Goal: Transaction & Acquisition: Purchase product/service

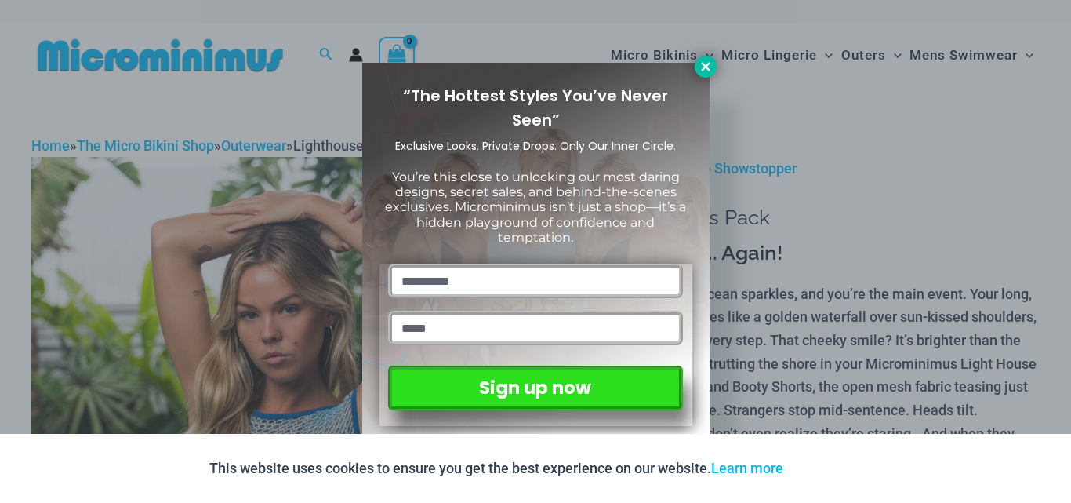
click at [704, 71] on icon at bounding box center [706, 67] width 14 height 14
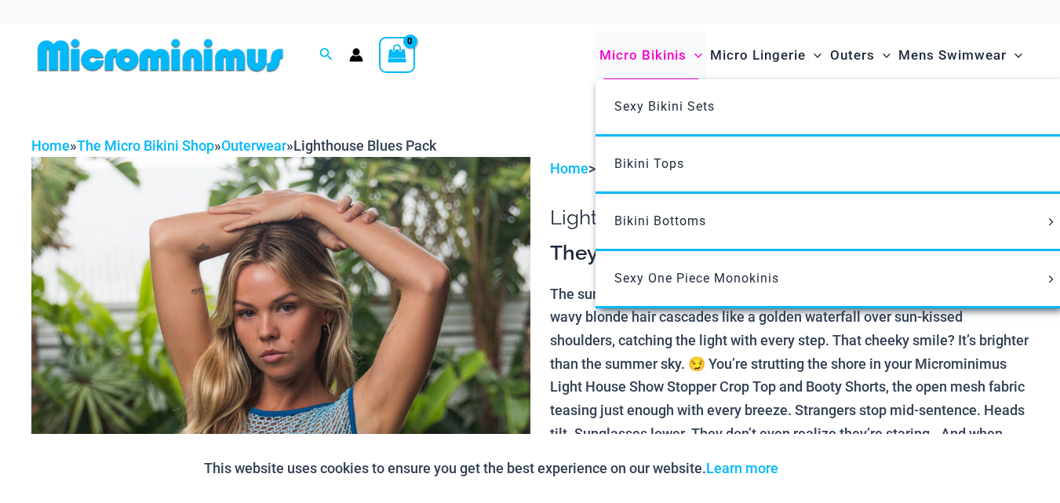
click at [653, 47] on span "Micro Bikinis" at bounding box center [642, 55] width 87 height 40
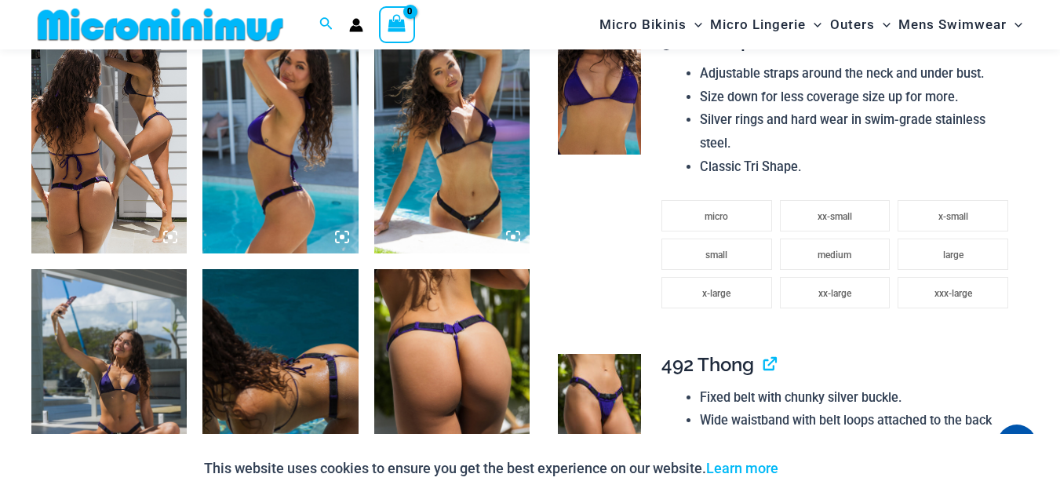
scroll to position [1098, 0]
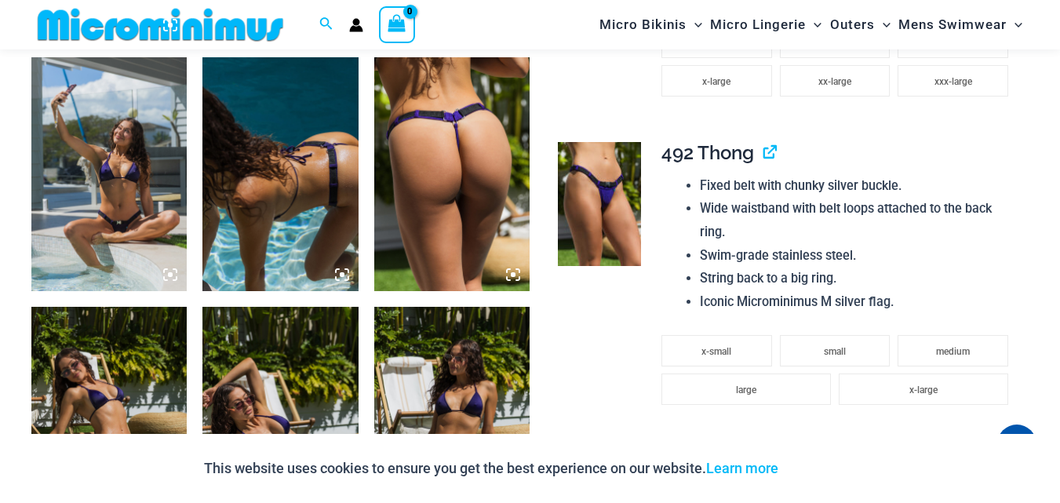
click at [420, 108] on img at bounding box center [451, 174] width 155 height 234
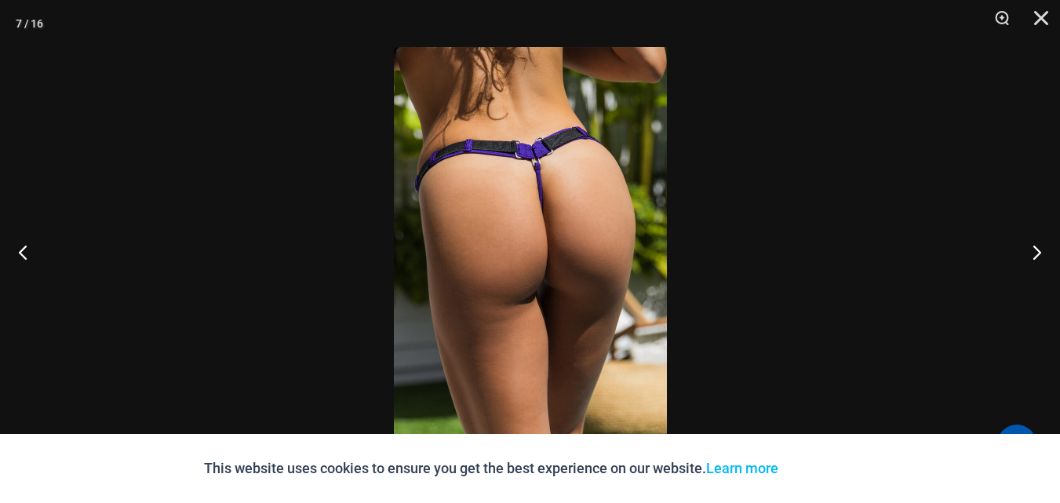
click at [510, 84] on img at bounding box center [530, 251] width 273 height 409
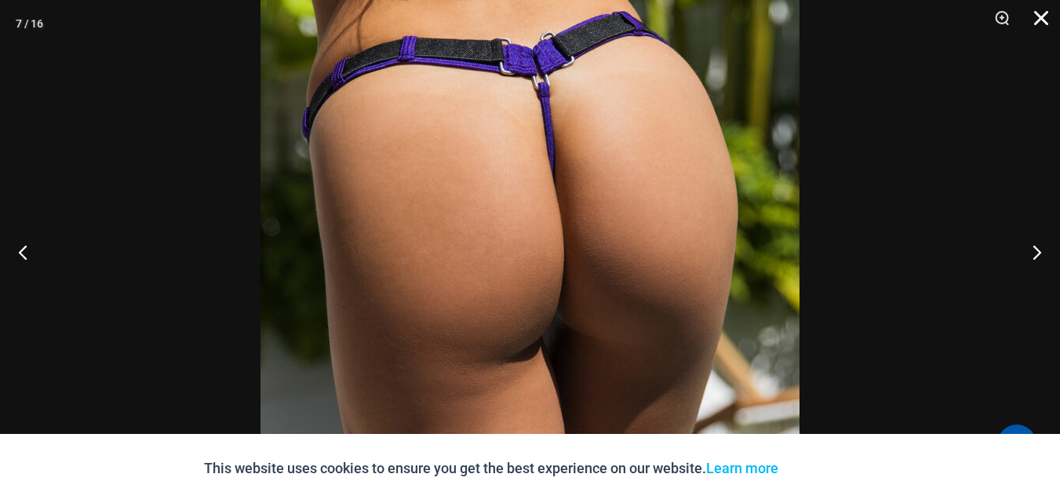
click at [1039, 13] on button "Close" at bounding box center [1035, 23] width 39 height 47
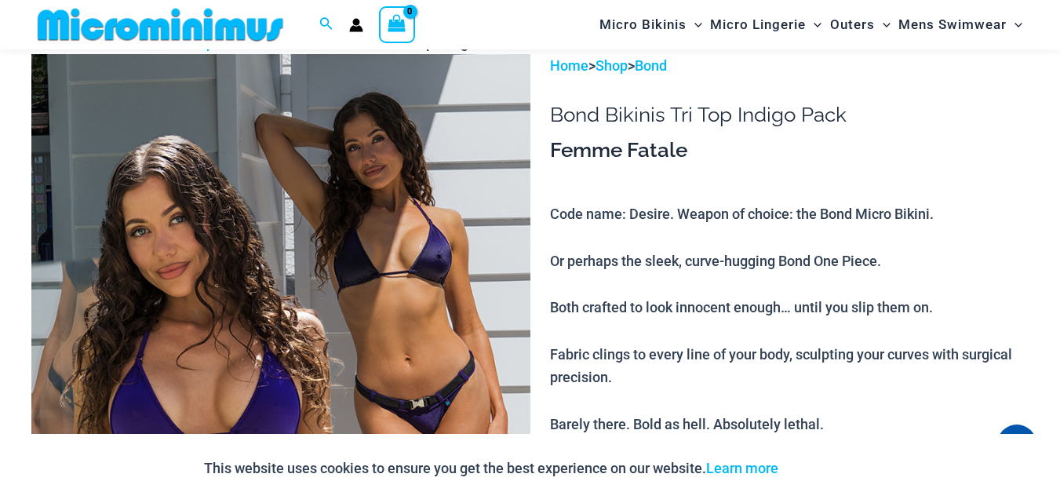
scroll to position [0, 0]
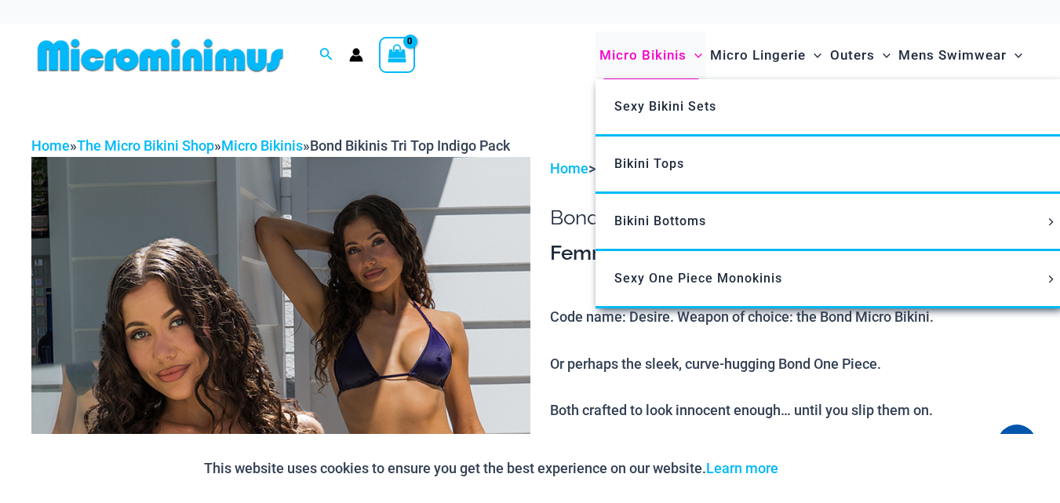
click at [640, 67] on span "Micro Bikinis" at bounding box center [642, 55] width 87 height 40
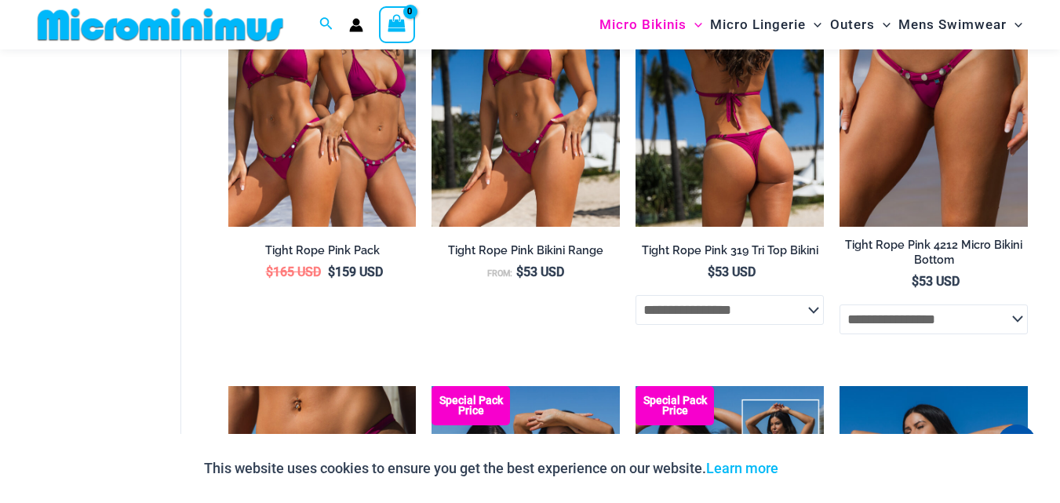
scroll to position [1421, 0]
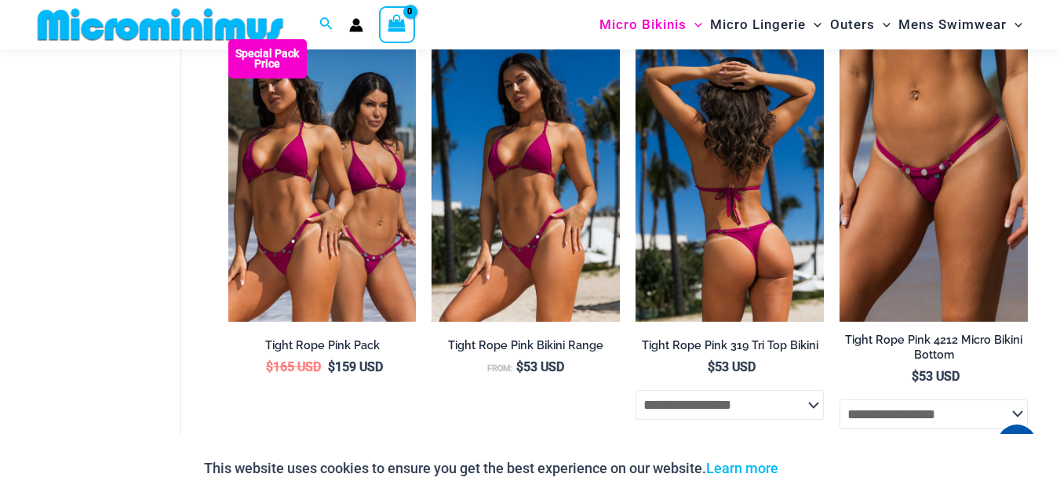
click at [712, 204] on img at bounding box center [729, 180] width 188 height 282
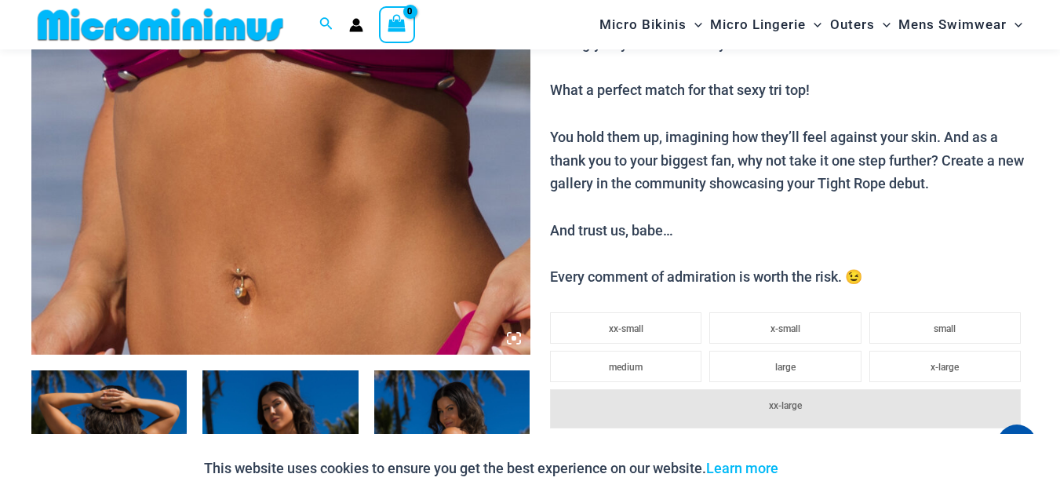
scroll to position [927, 0]
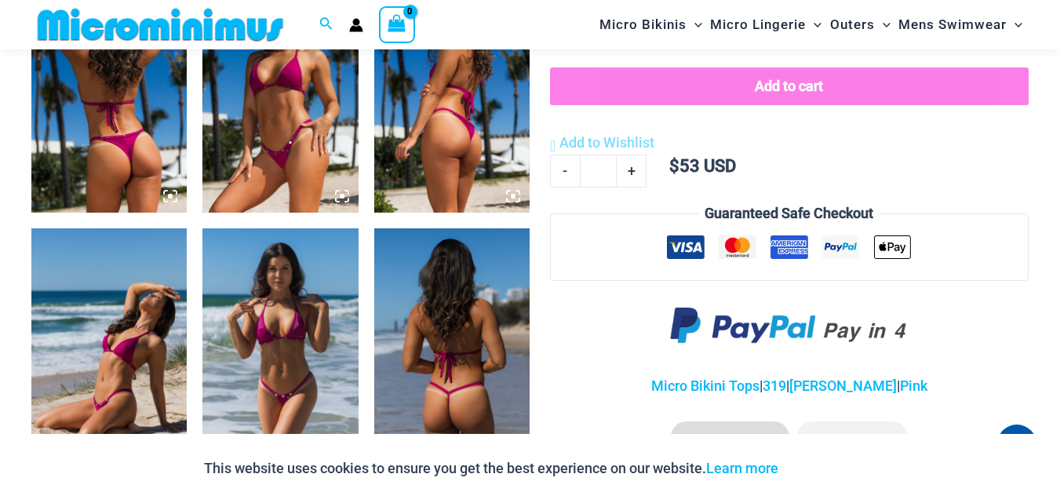
click at [435, 326] on img at bounding box center [451, 345] width 155 height 234
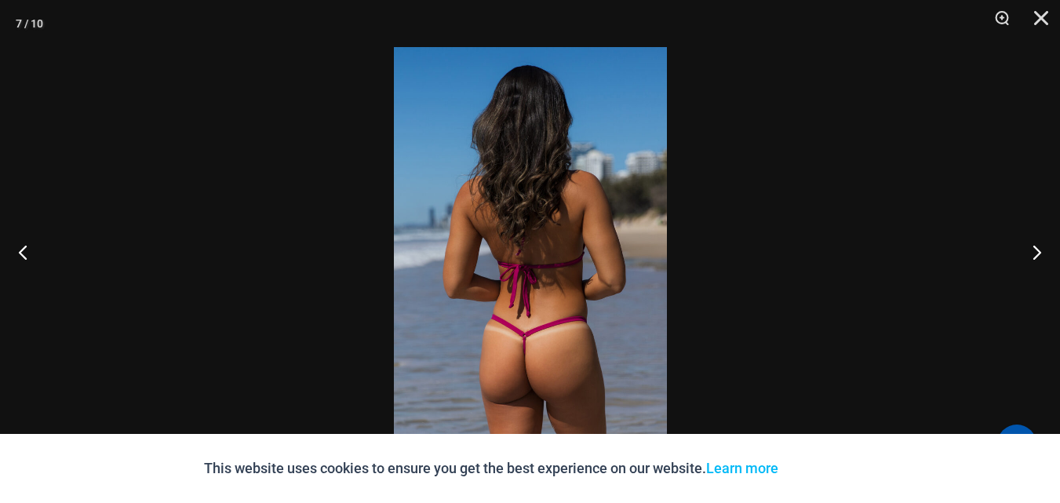
click at [562, 209] on img at bounding box center [530, 251] width 273 height 409
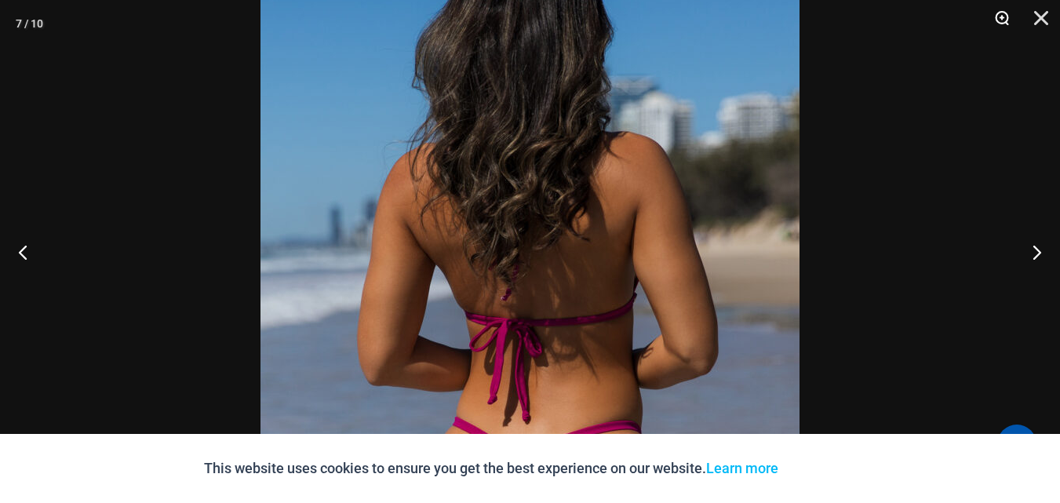
click at [988, 28] on button "Zoom" at bounding box center [996, 23] width 39 height 47
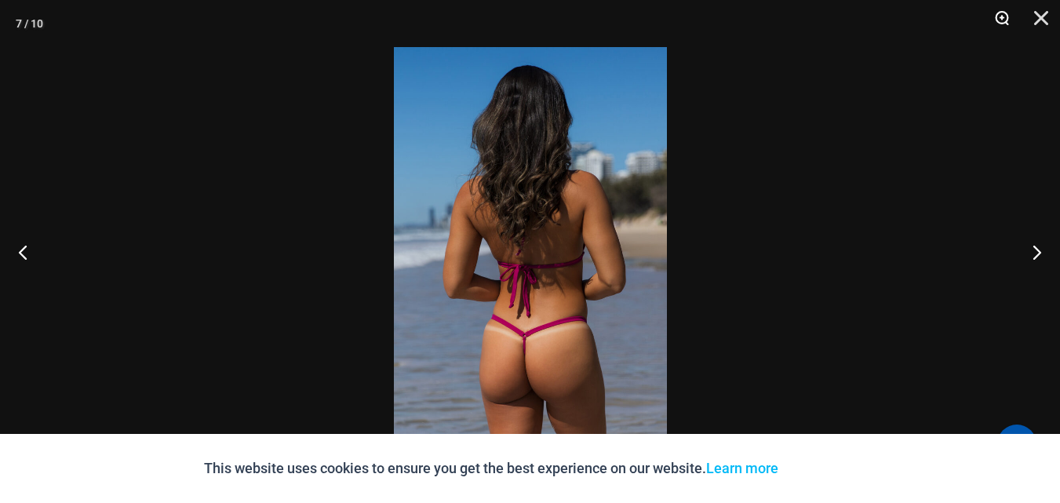
click at [1004, 19] on button "Zoom" at bounding box center [996, 23] width 39 height 47
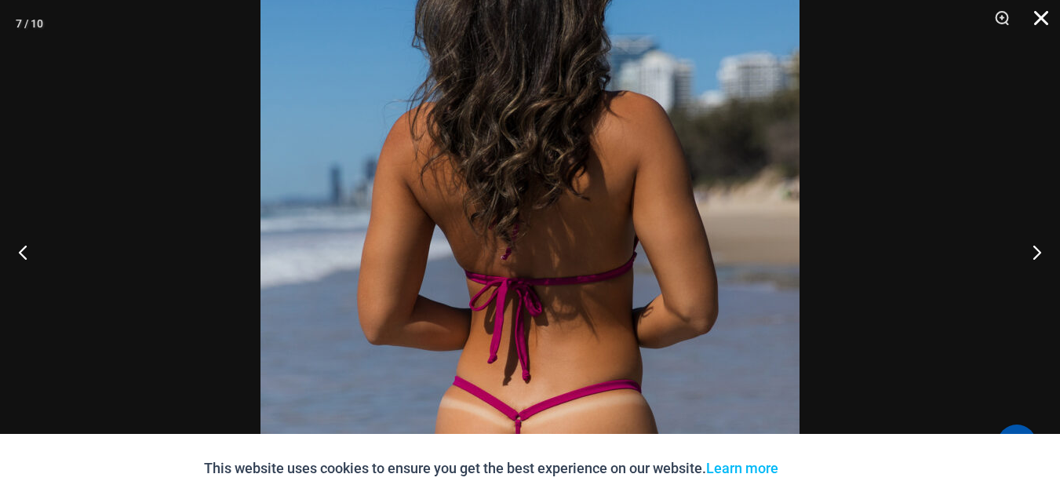
click at [1051, 18] on button "Close" at bounding box center [1035, 23] width 39 height 47
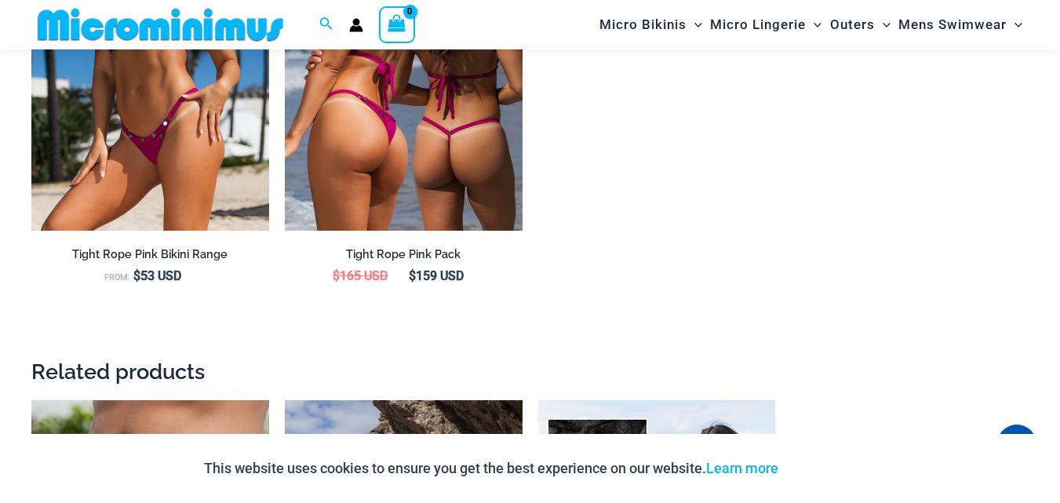
scroll to position [1868, 0]
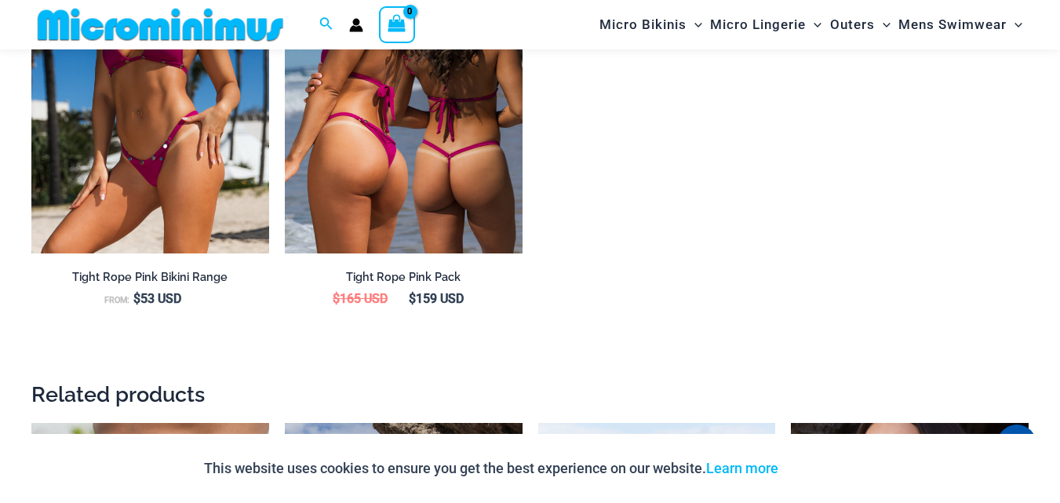
click at [401, 195] on img at bounding box center [404, 75] width 238 height 356
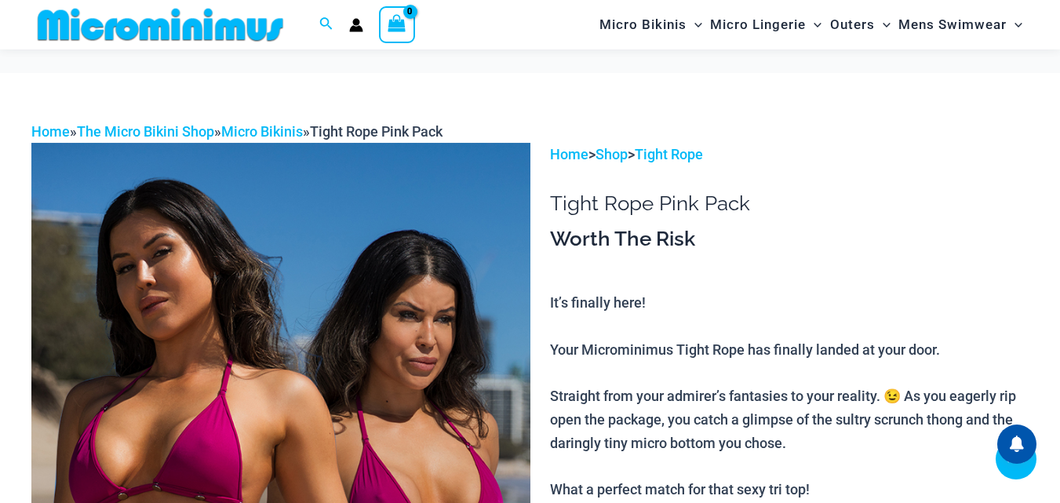
scroll to position [628, 0]
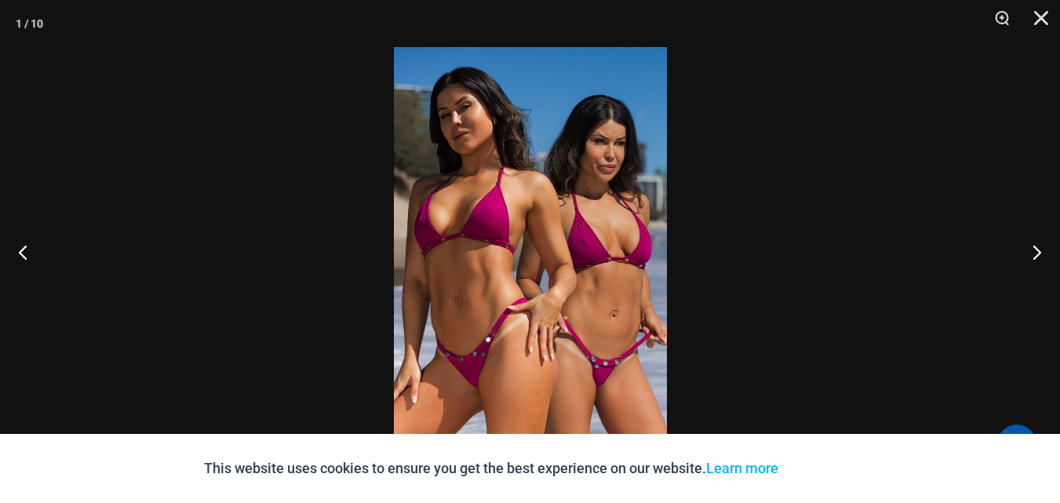
click at [522, 121] on img at bounding box center [530, 251] width 273 height 409
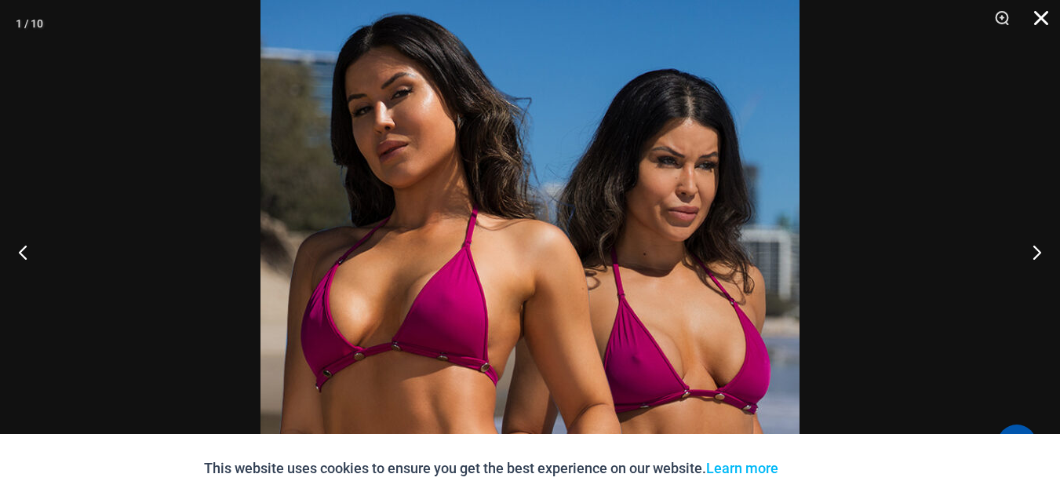
click at [1044, 23] on button "Close" at bounding box center [1035, 23] width 39 height 47
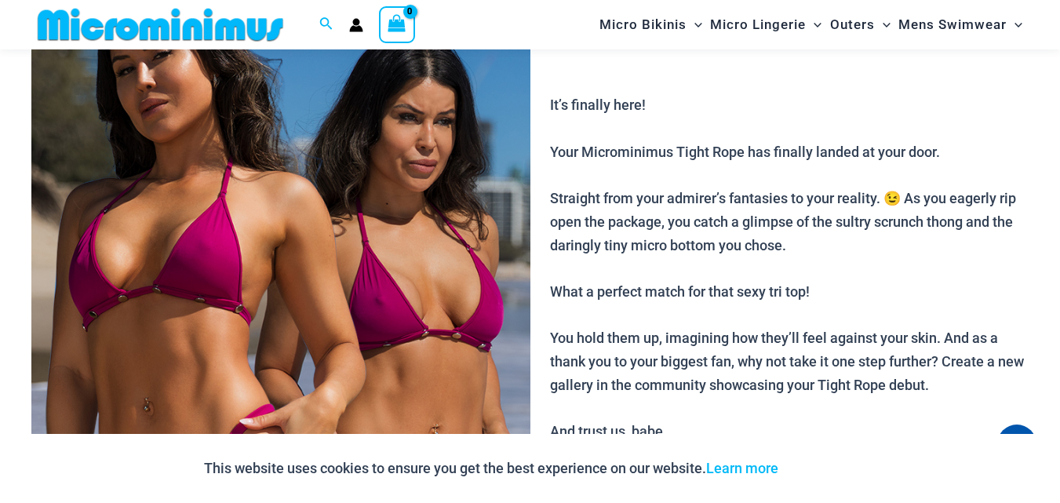
scroll to position [0, 0]
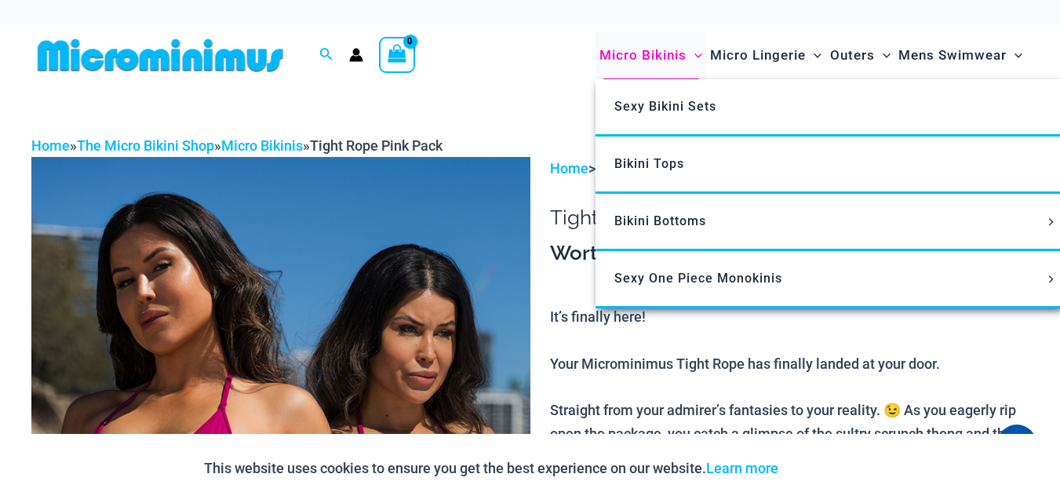
click at [640, 50] on span "Micro Bikinis" at bounding box center [642, 55] width 87 height 40
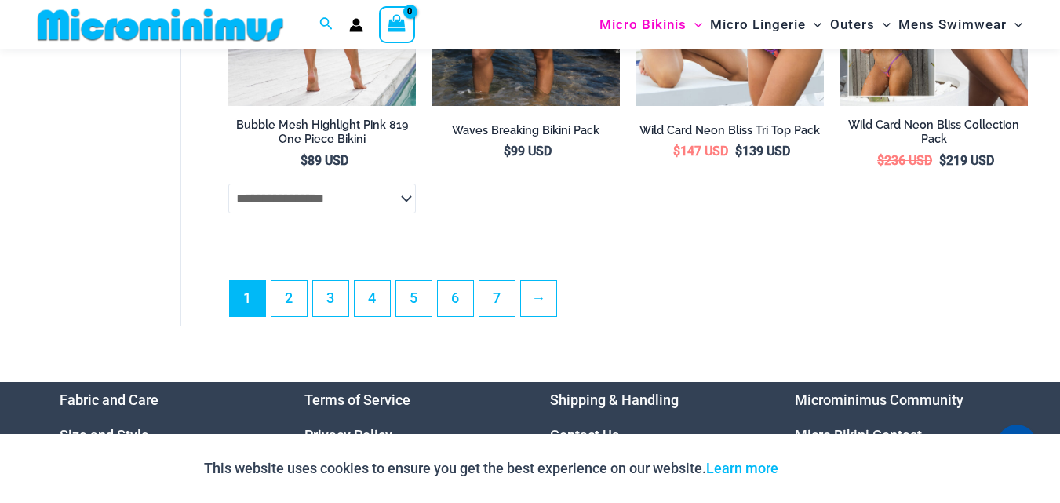
scroll to position [3749, 0]
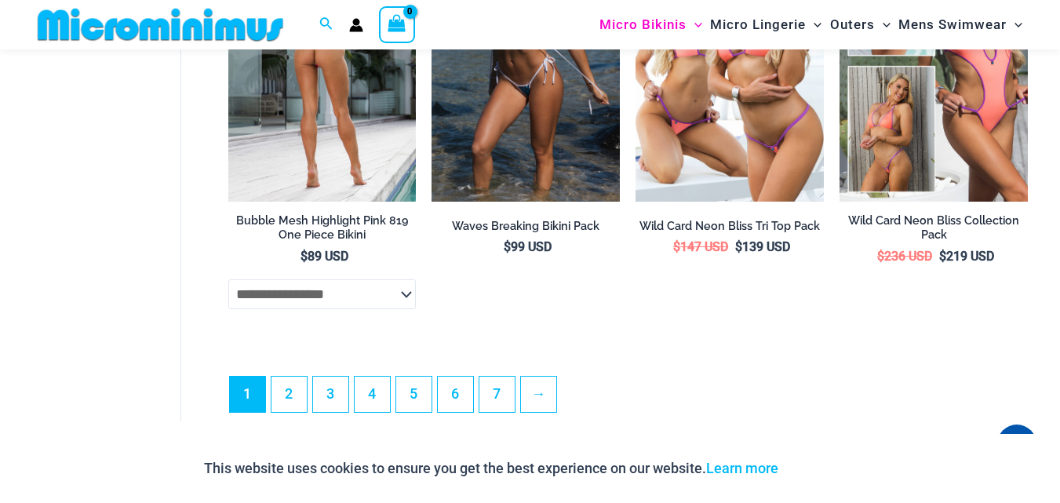
click at [315, 146] on img at bounding box center [322, 60] width 188 height 282
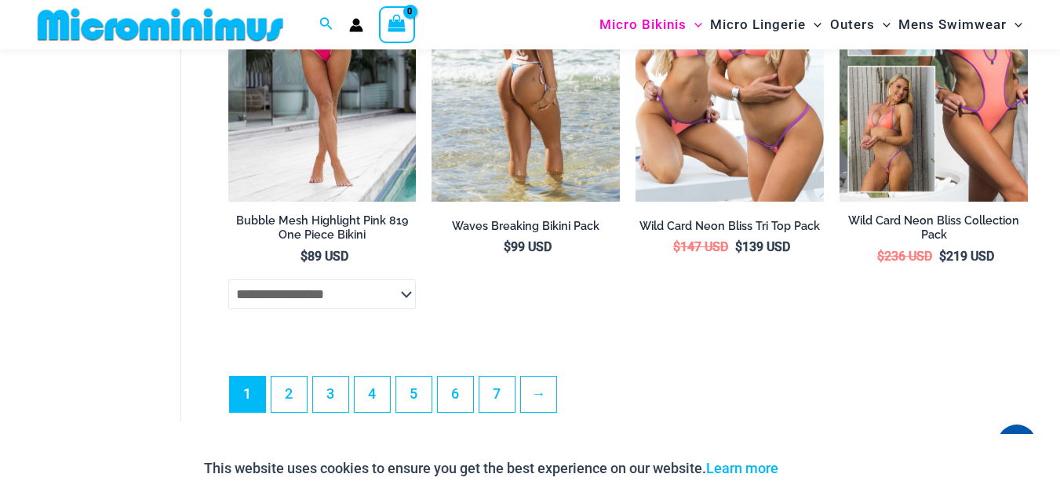
scroll to position [3746, 0]
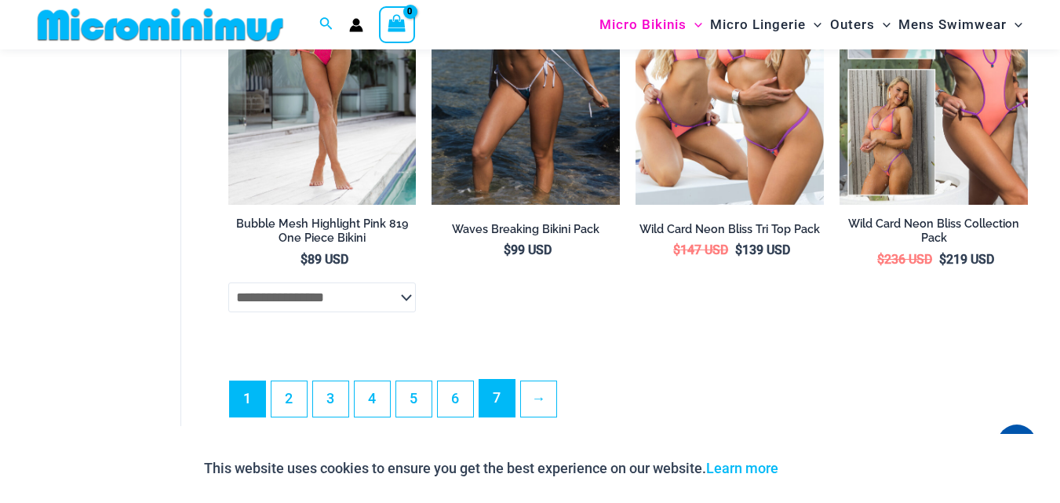
click at [500, 415] on link "7" at bounding box center [496, 398] width 35 height 37
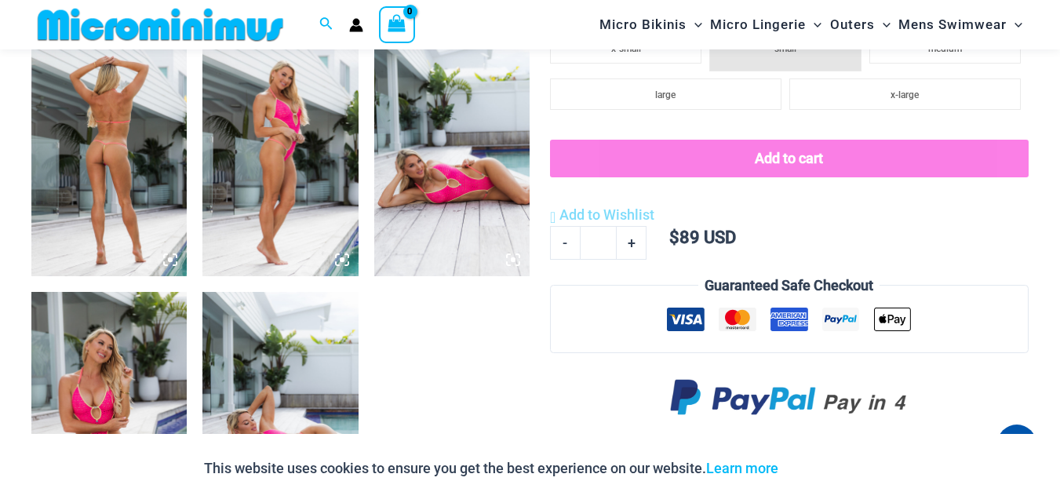
scroll to position [863, 0]
click at [129, 150] on img at bounding box center [108, 161] width 155 height 234
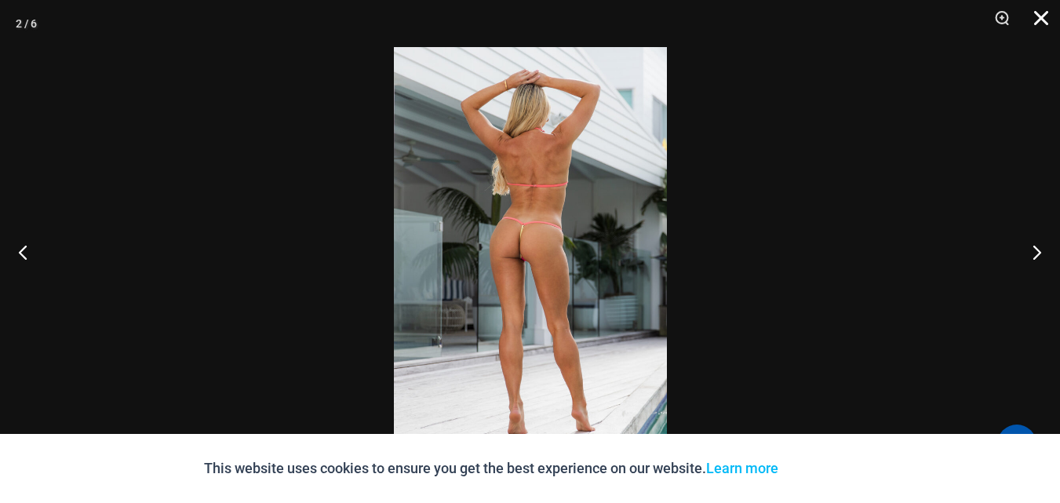
click at [1039, 24] on button "Close" at bounding box center [1035, 23] width 39 height 47
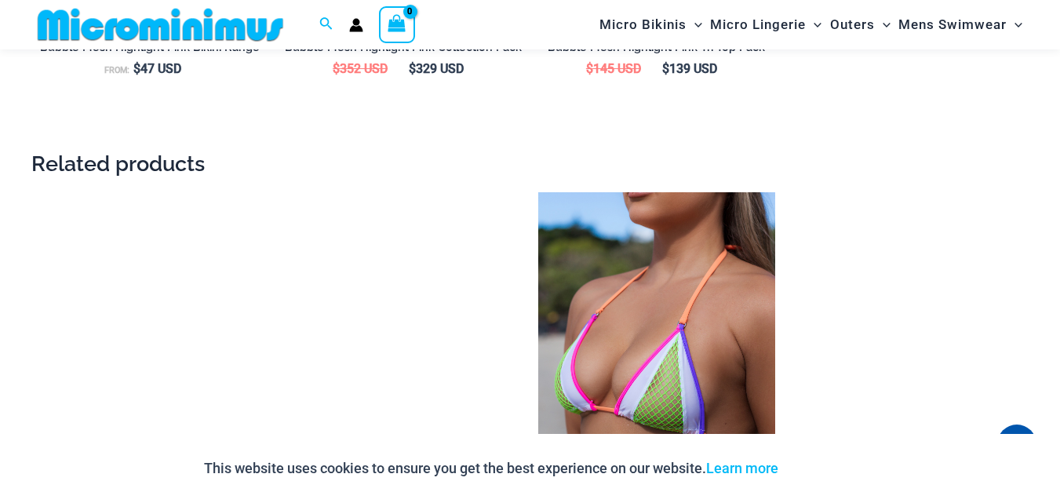
scroll to position [1883, 0]
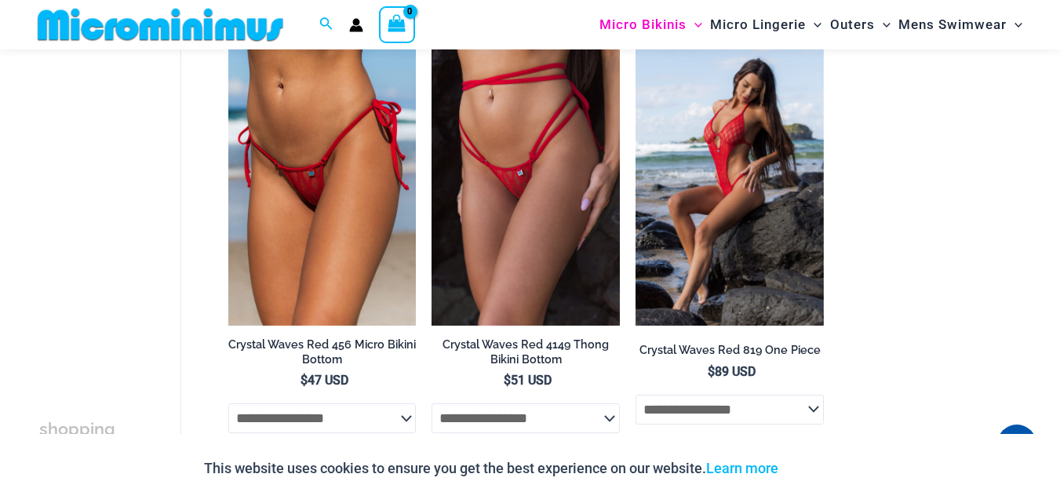
scroll to position [688, 0]
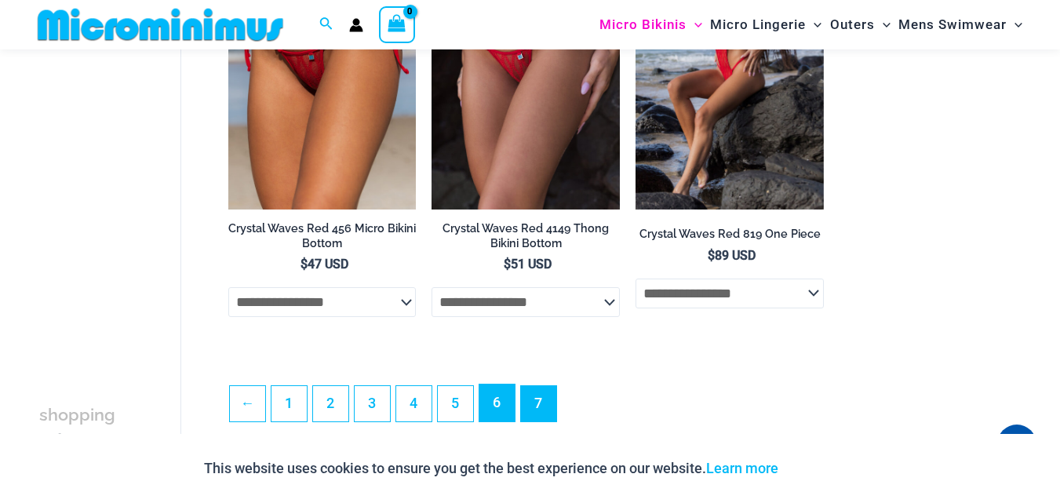
click at [497, 396] on link "6" at bounding box center [496, 402] width 35 height 37
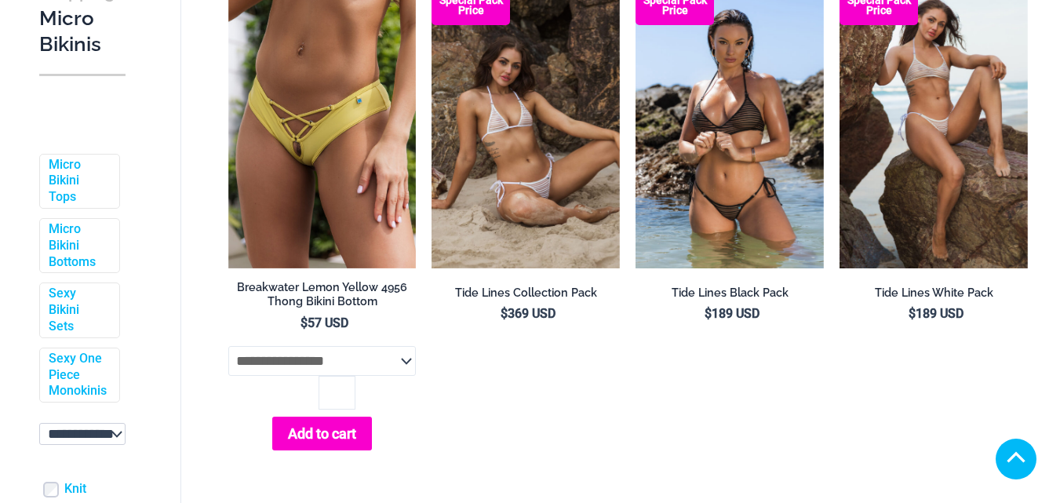
scroll to position [618, 0]
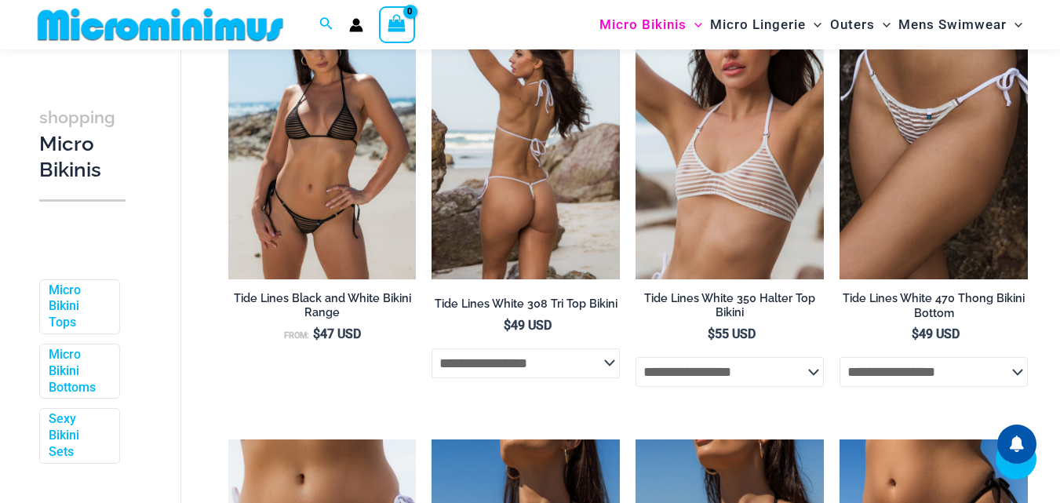
click at [486, 173] on img at bounding box center [525, 139] width 188 height 282
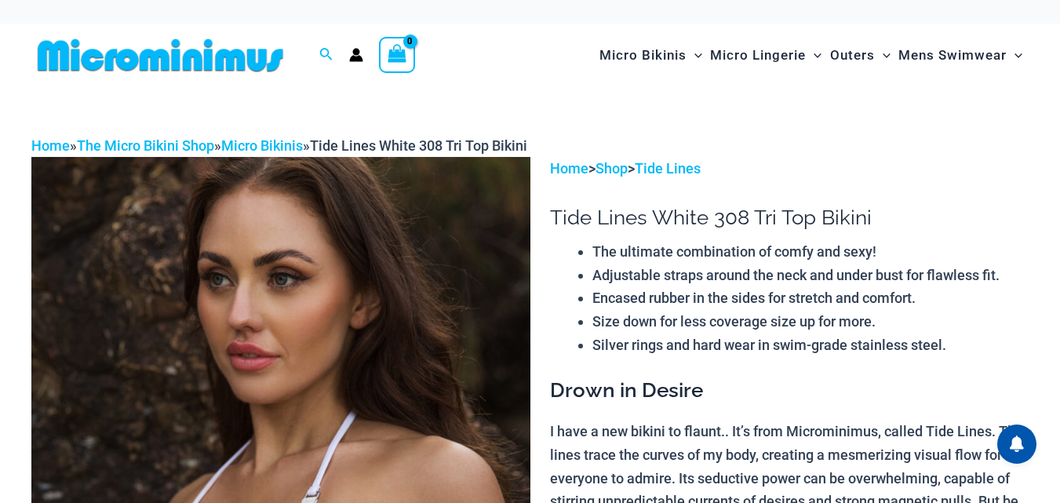
scroll to position [297, 0]
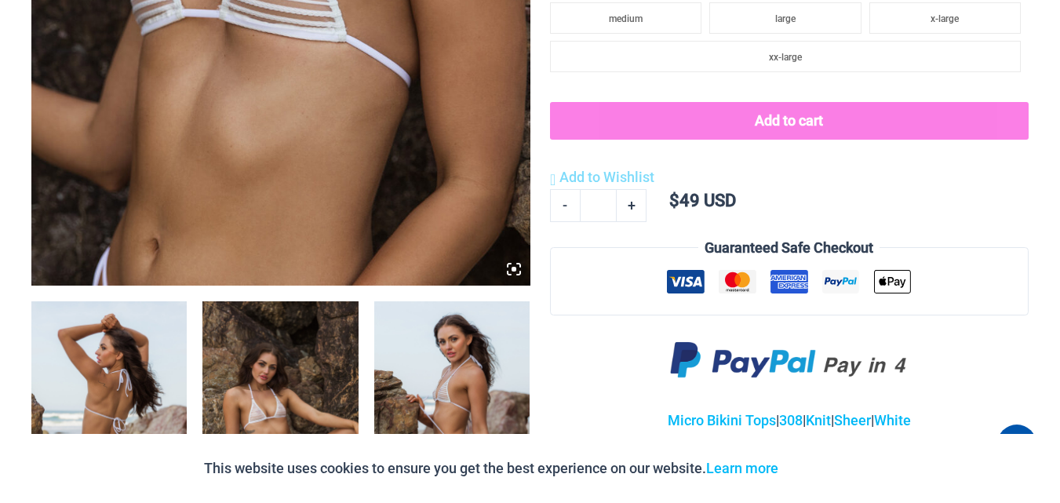
scroll to position [0, 0]
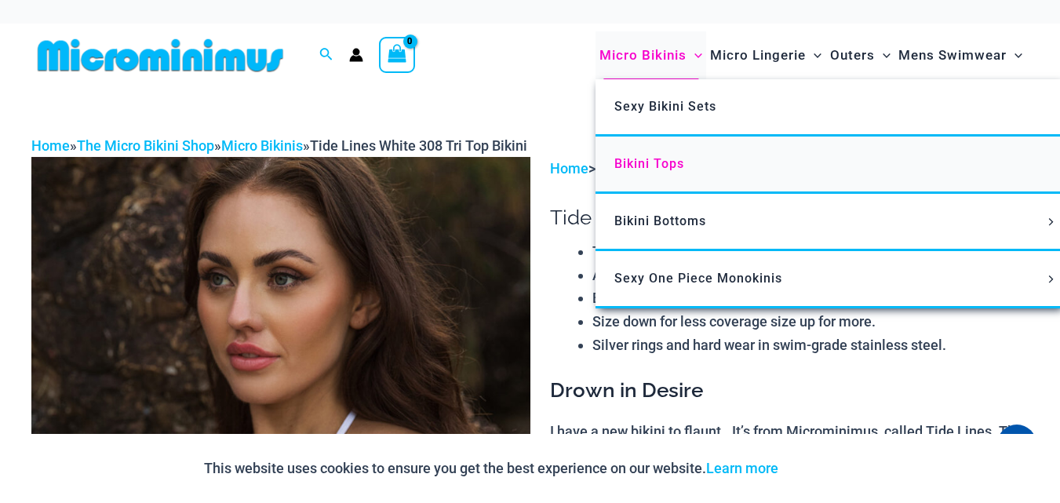
click at [631, 167] on span "Bikini Tops" at bounding box center [649, 163] width 70 height 15
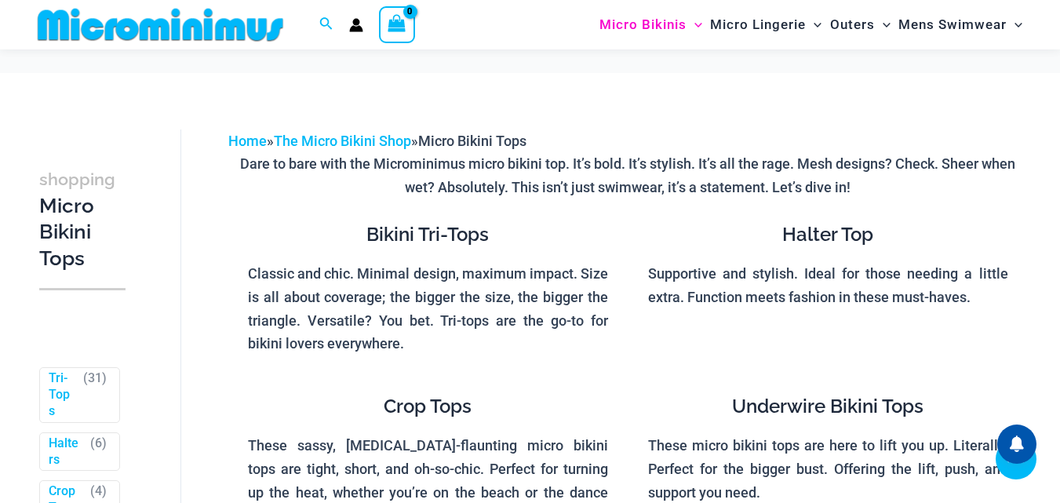
scroll to position [1090, 0]
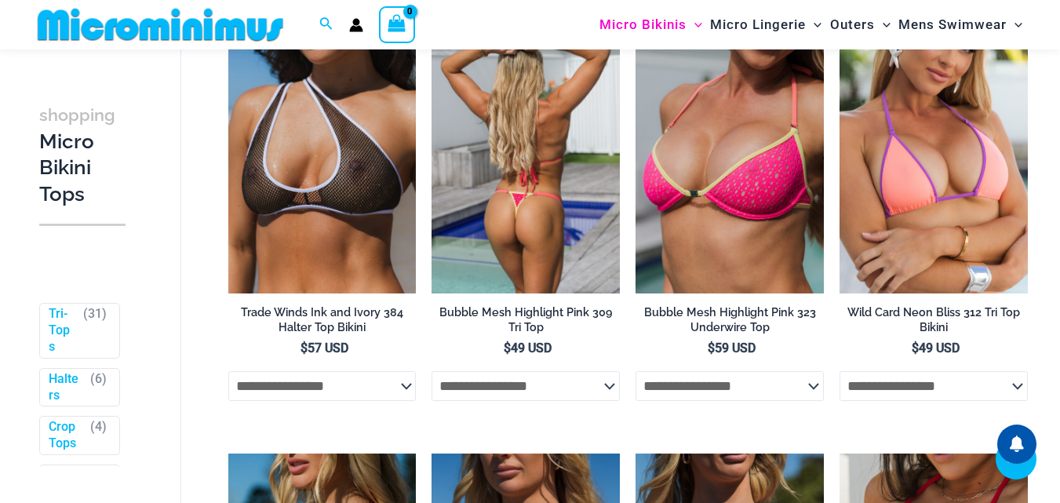
click at [542, 165] on img at bounding box center [525, 153] width 188 height 282
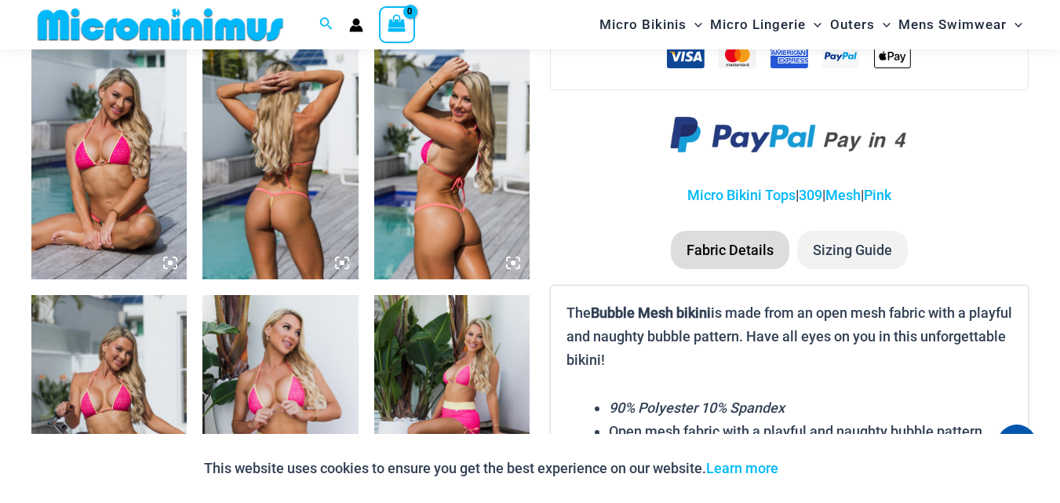
scroll to position [1246, 0]
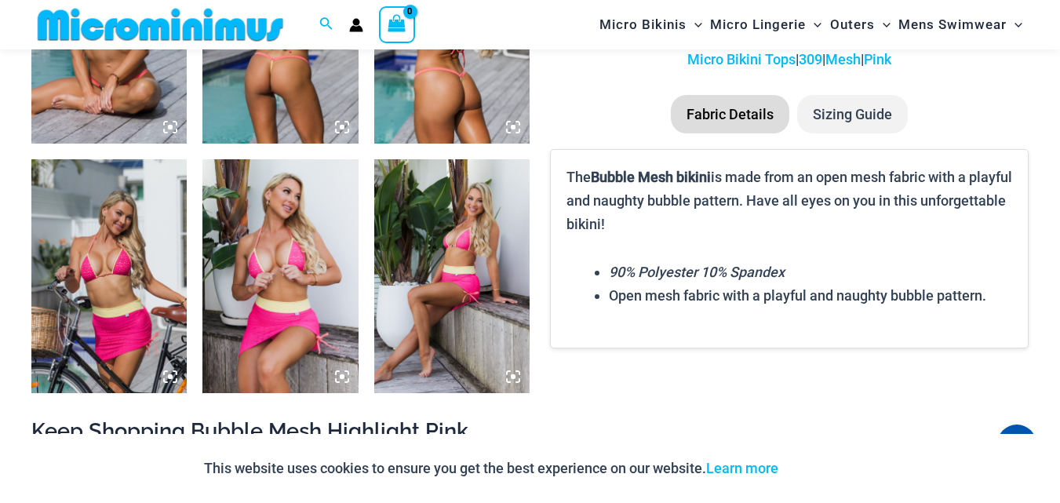
click at [347, 129] on icon at bounding box center [342, 127] width 14 height 14
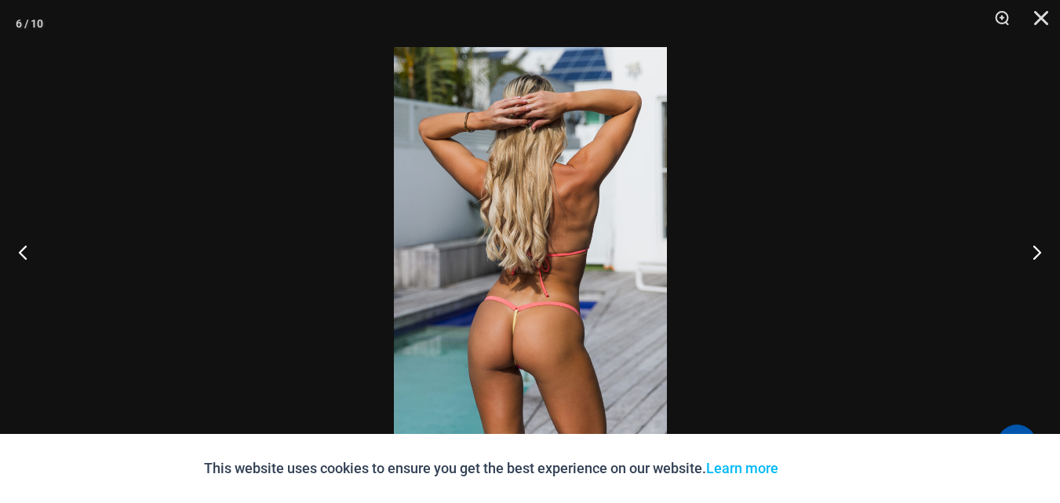
click at [449, 107] on img at bounding box center [530, 251] width 273 height 409
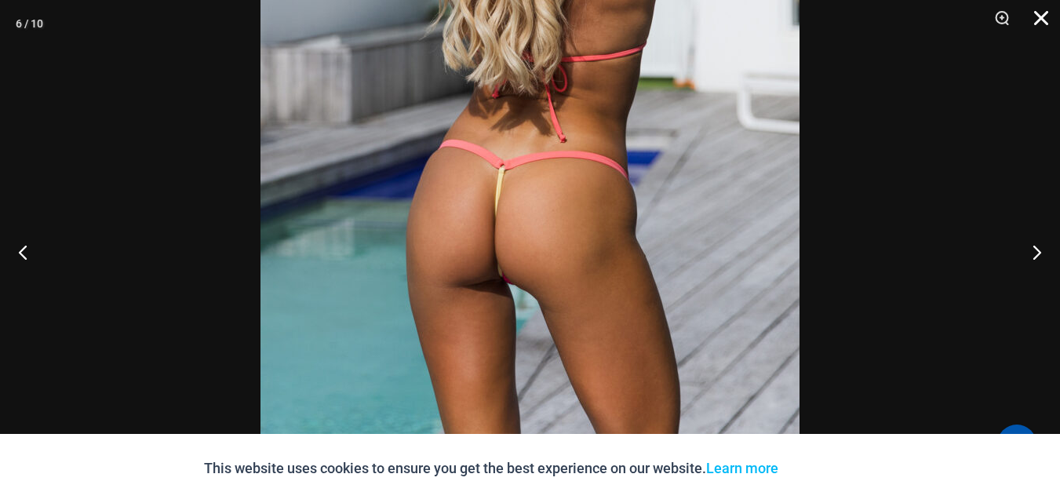
click at [1039, 0] on button "Close" at bounding box center [1035, 23] width 39 height 47
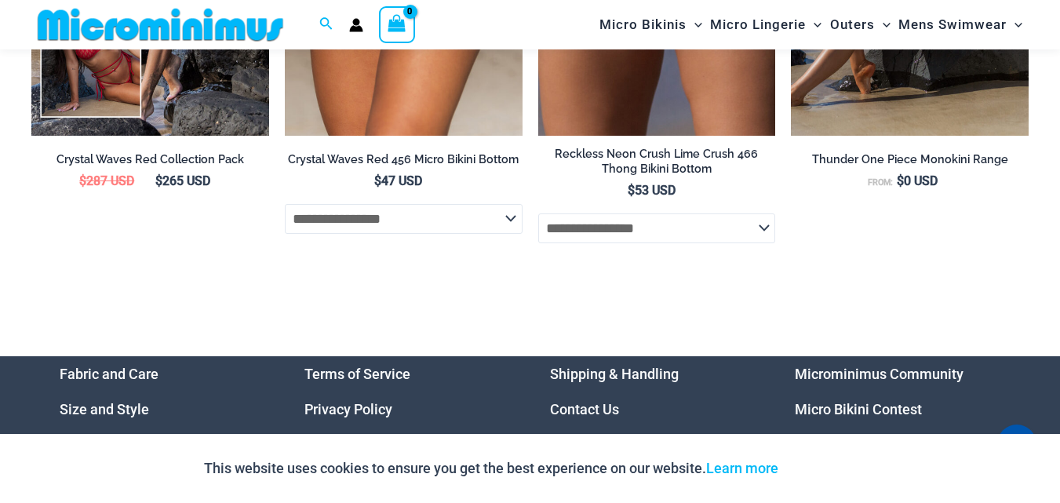
scroll to position [0, 0]
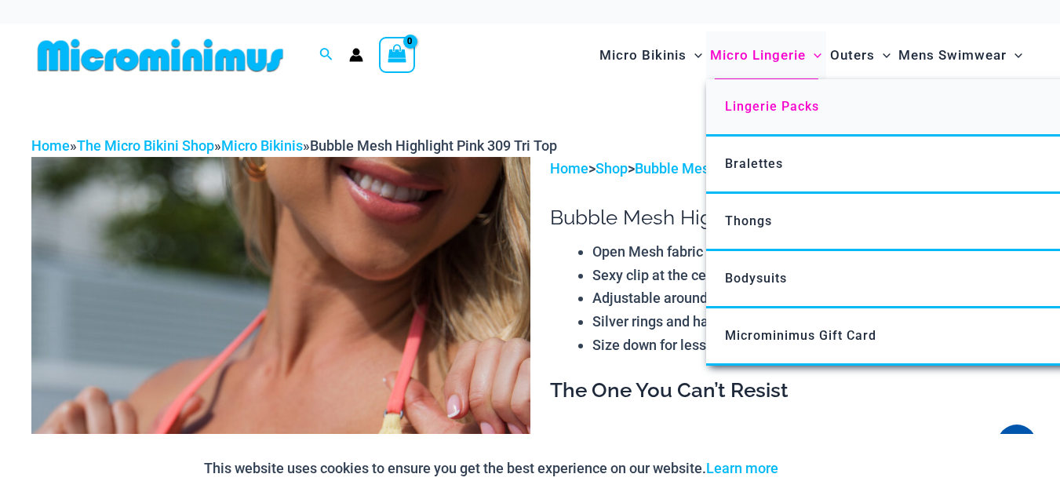
click at [791, 115] on link "Lingerie Packs" at bounding box center [939, 107] width 467 height 57
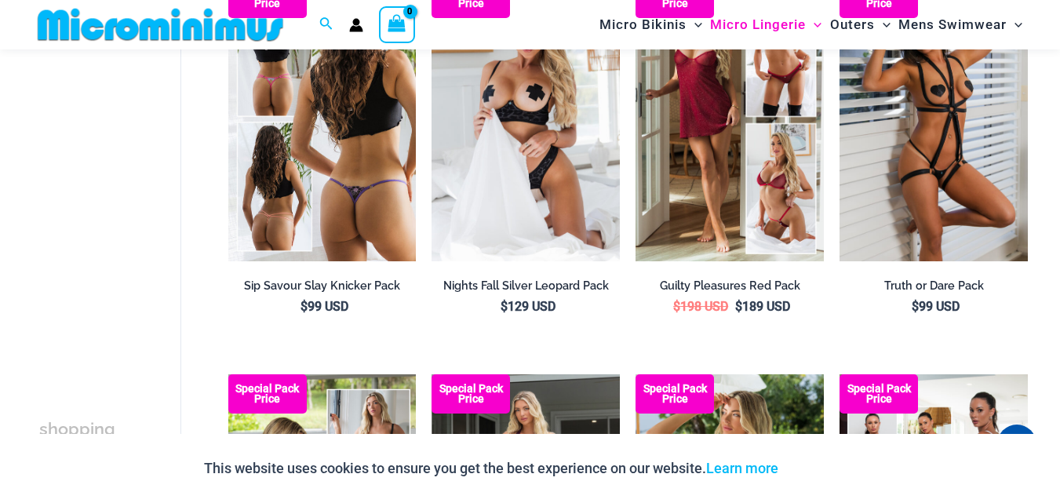
scroll to position [222, 0]
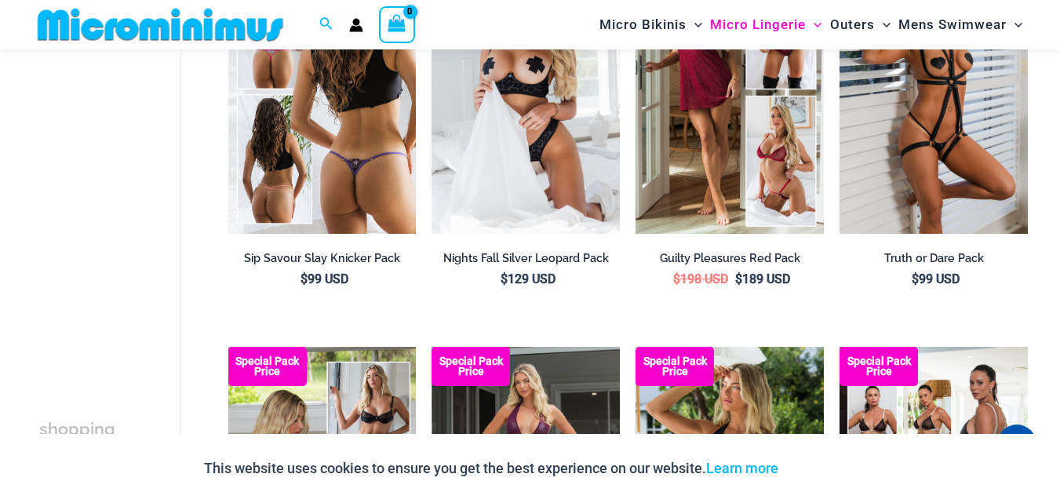
click at [355, 155] on img at bounding box center [322, 92] width 188 height 282
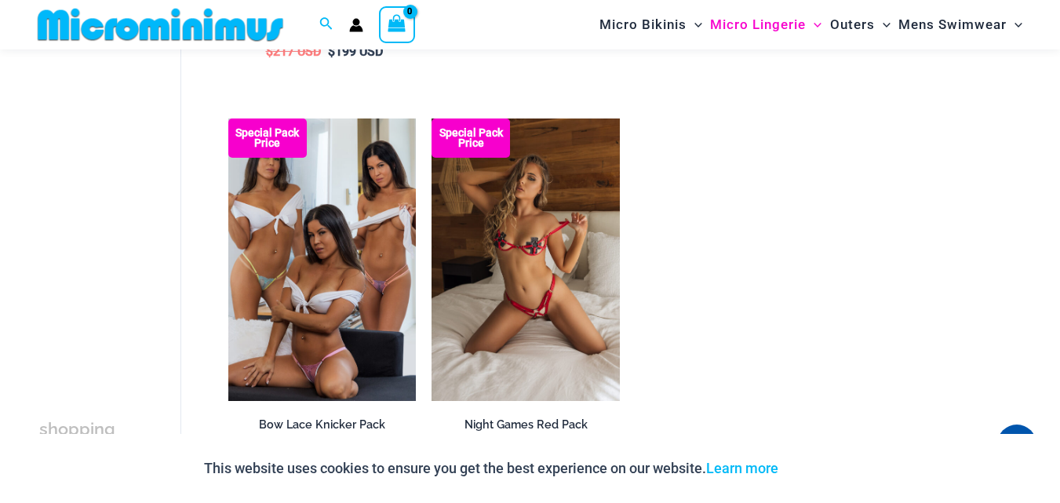
scroll to position [1384, 0]
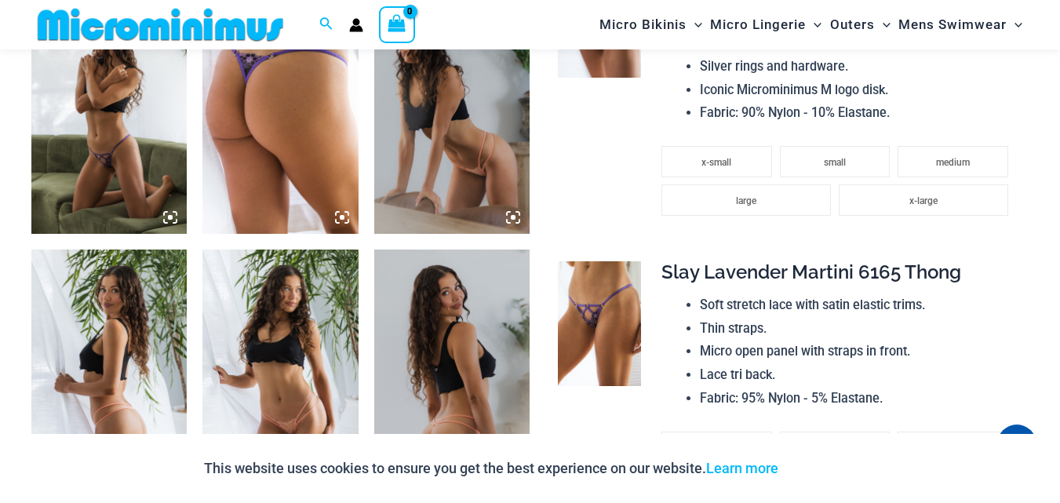
scroll to position [1162, 0]
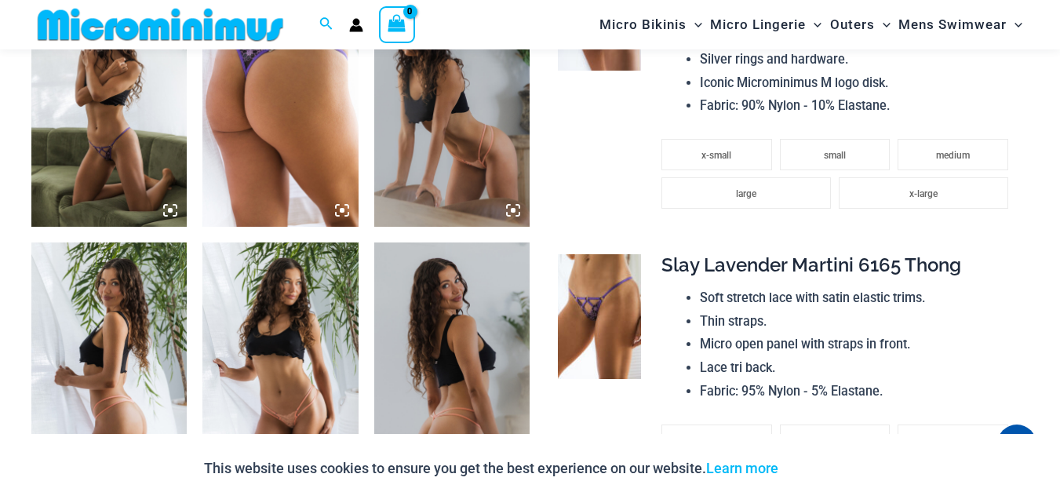
click at [340, 201] on img at bounding box center [279, 110] width 155 height 234
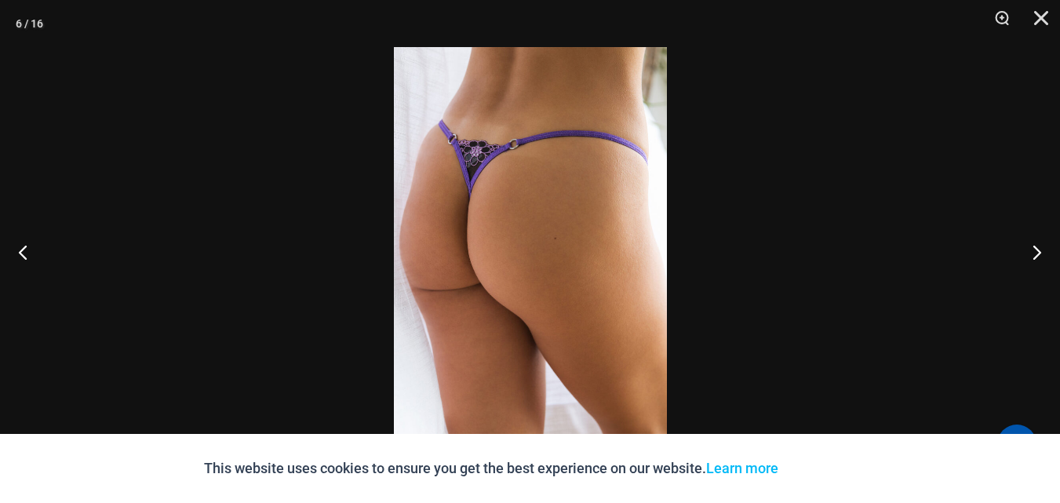
click at [436, 118] on img at bounding box center [530, 251] width 273 height 409
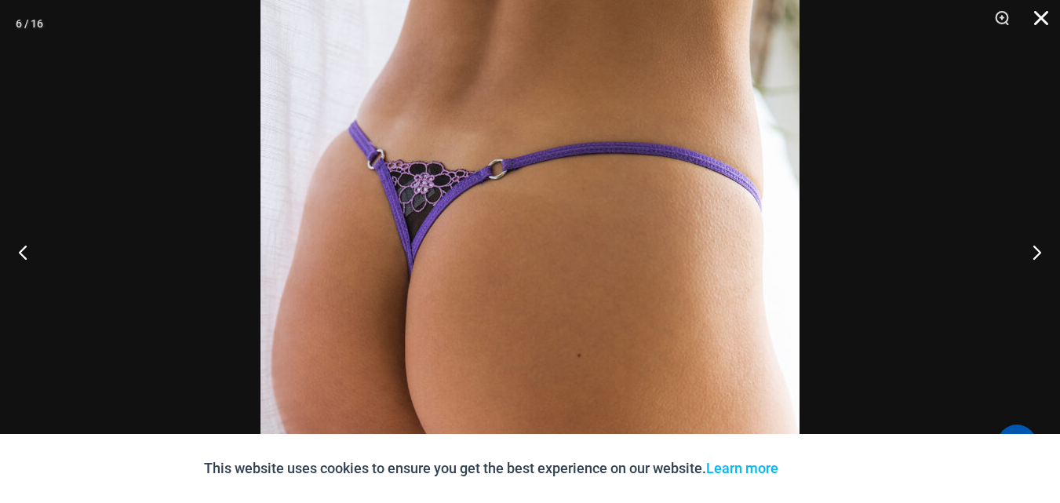
click at [1050, 20] on button "Close" at bounding box center [1035, 23] width 39 height 47
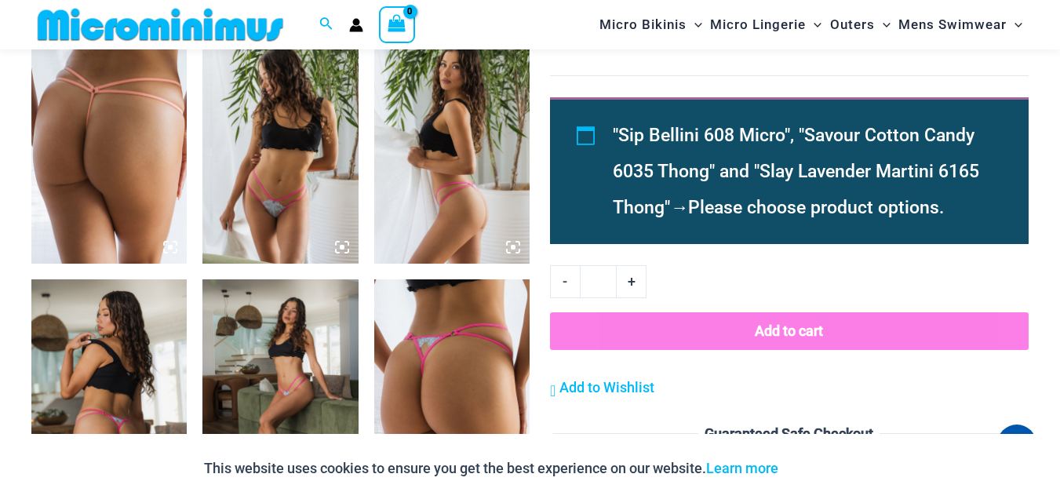
scroll to position [1790, 0]
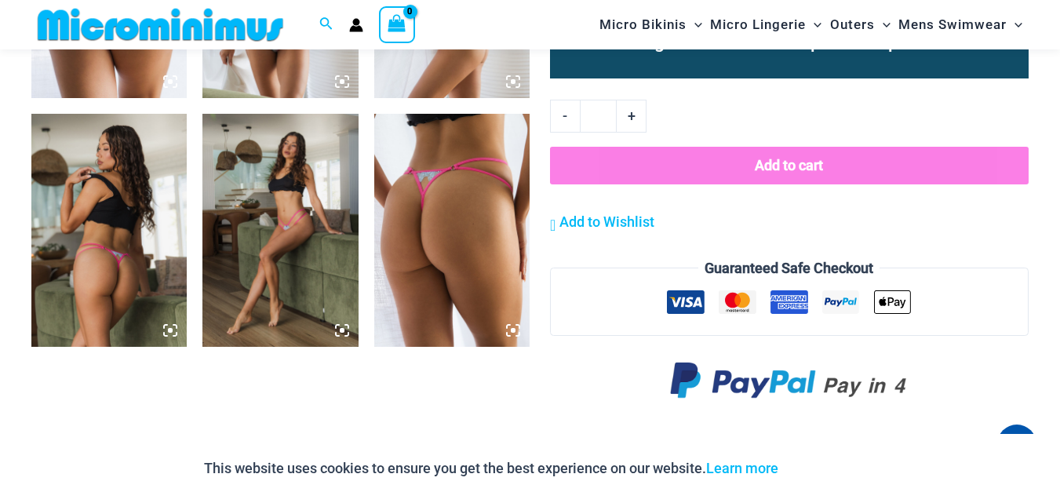
click at [427, 195] on img at bounding box center [451, 231] width 155 height 234
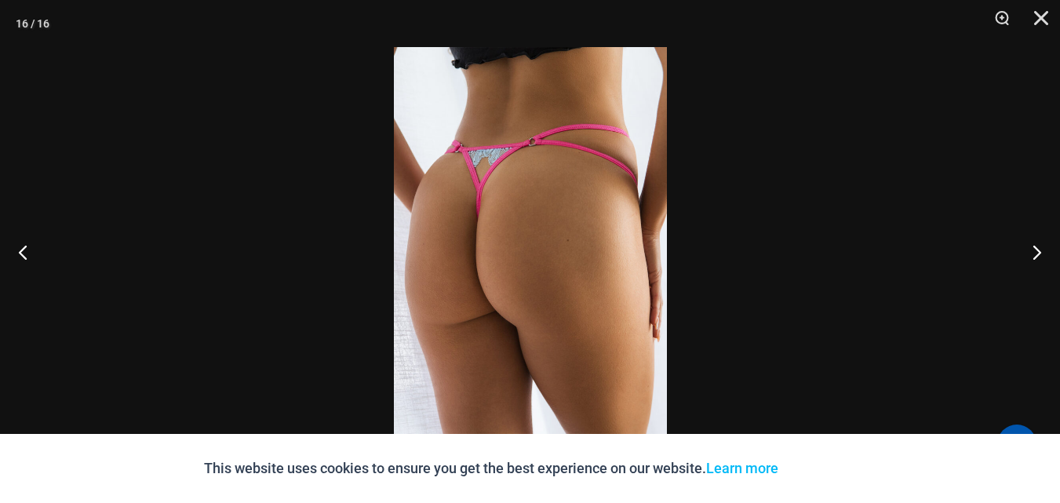
click at [482, 172] on img at bounding box center [530, 251] width 273 height 409
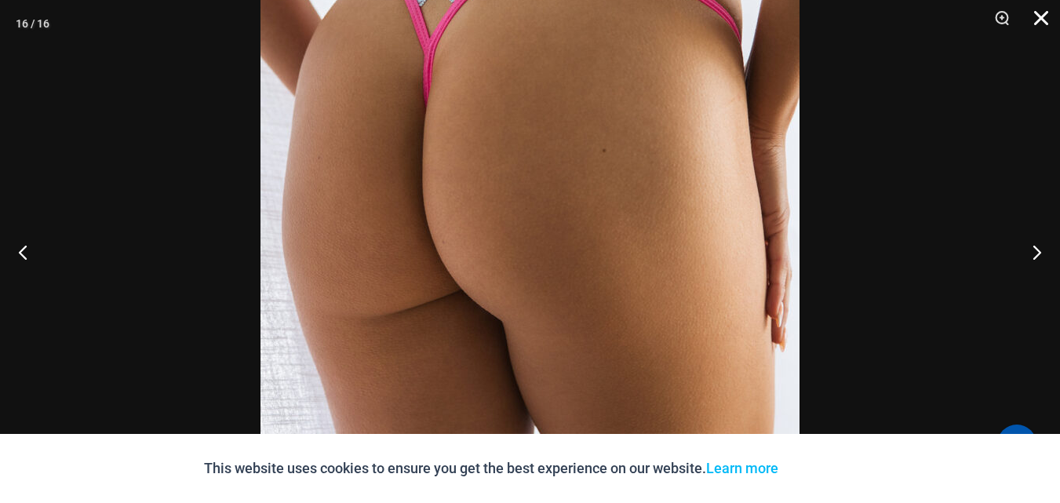
click at [1050, 21] on button "Close" at bounding box center [1035, 23] width 39 height 47
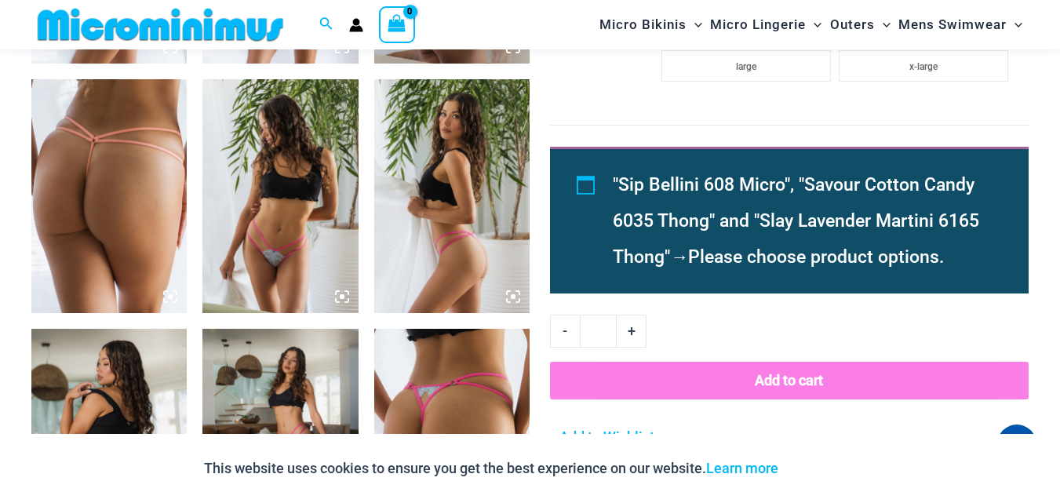
scroll to position [1319, 0]
